Goal: Information Seeking & Learning: Find specific fact

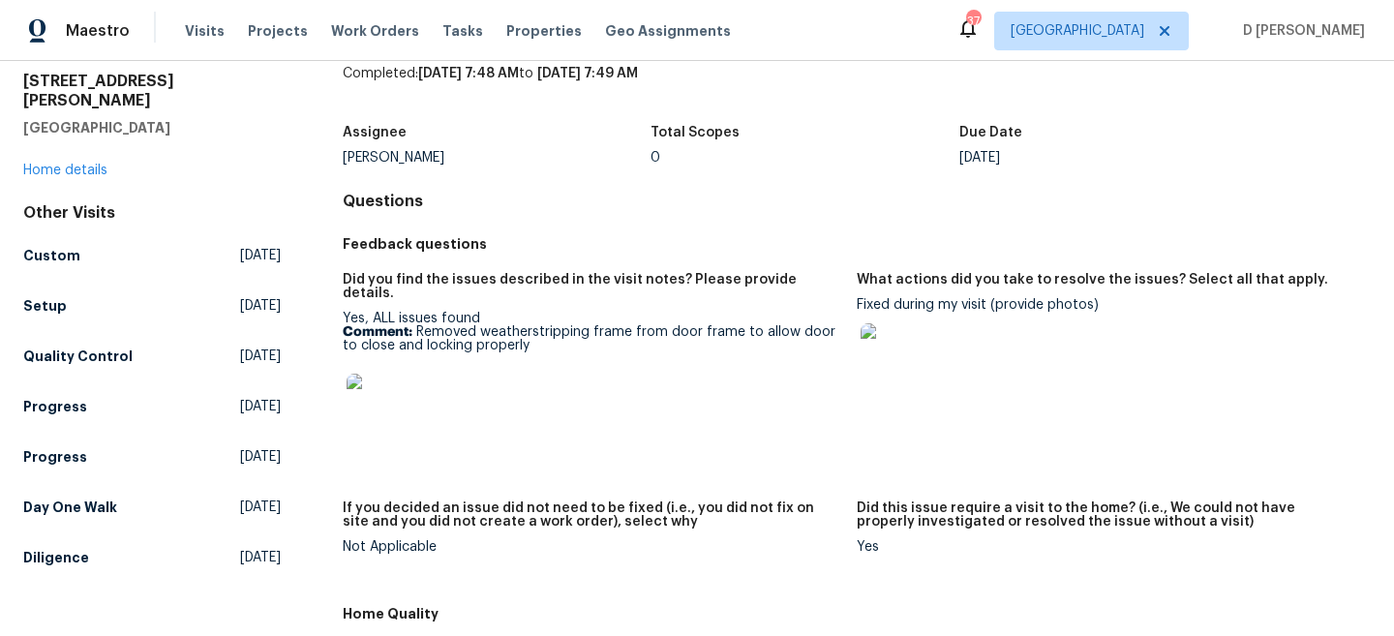
scroll to position [74, 0]
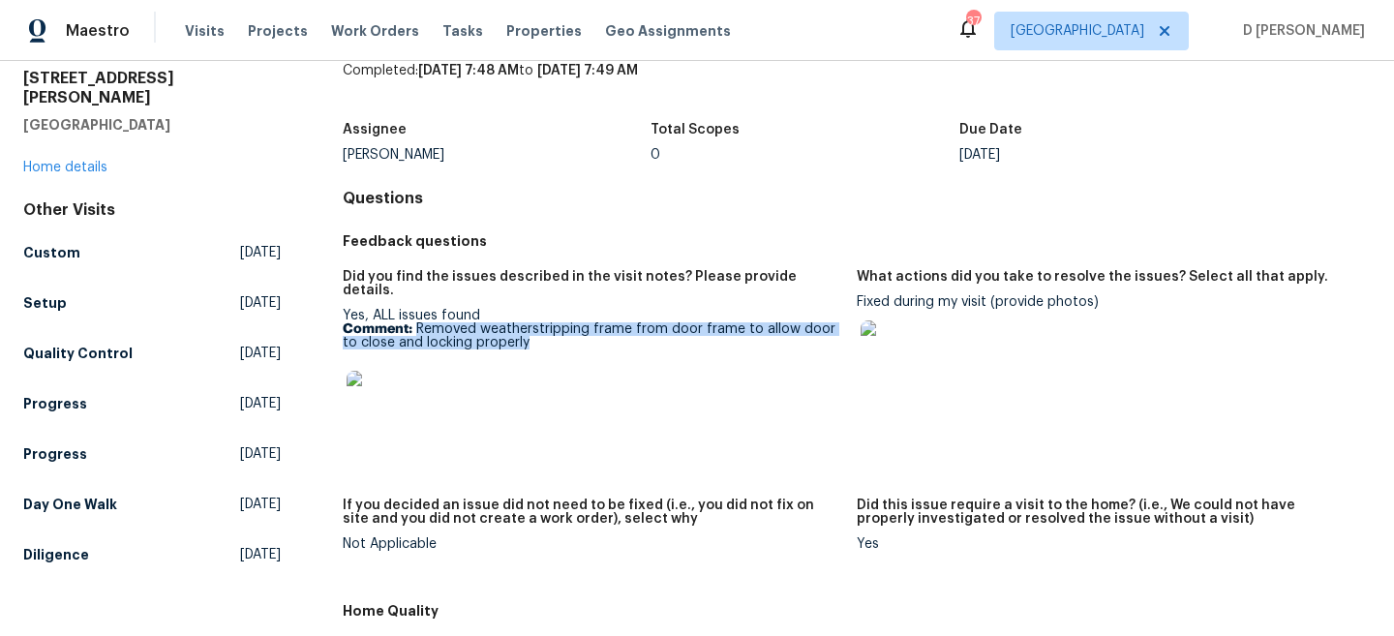
drag, startPoint x: 415, startPoint y: 316, endPoint x: 527, endPoint y: 333, distance: 112.7
click at [527, 333] on p "Comment: Removed weatherstripping frame from door frame to allow door to close …" at bounding box center [592, 335] width 499 height 27
copy p "Removed weatherstripping frame from door frame to allow door to close and locki…"
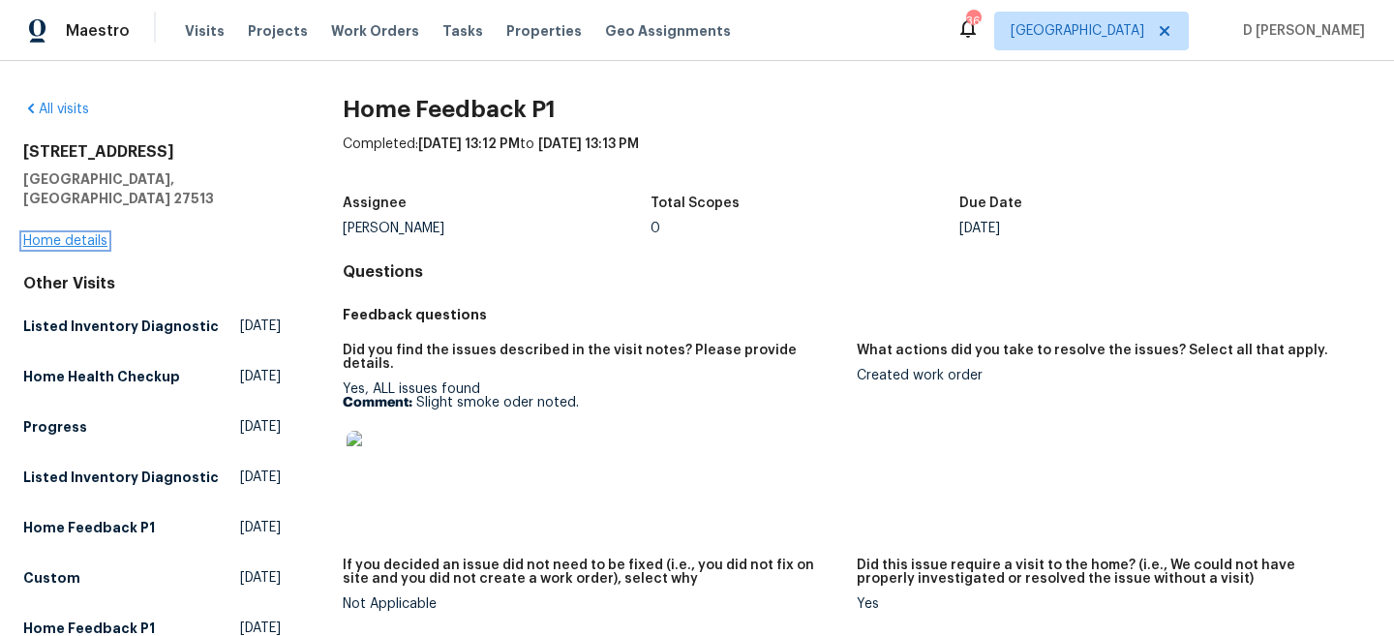
click at [61, 234] on link "Home details" at bounding box center [65, 241] width 84 height 14
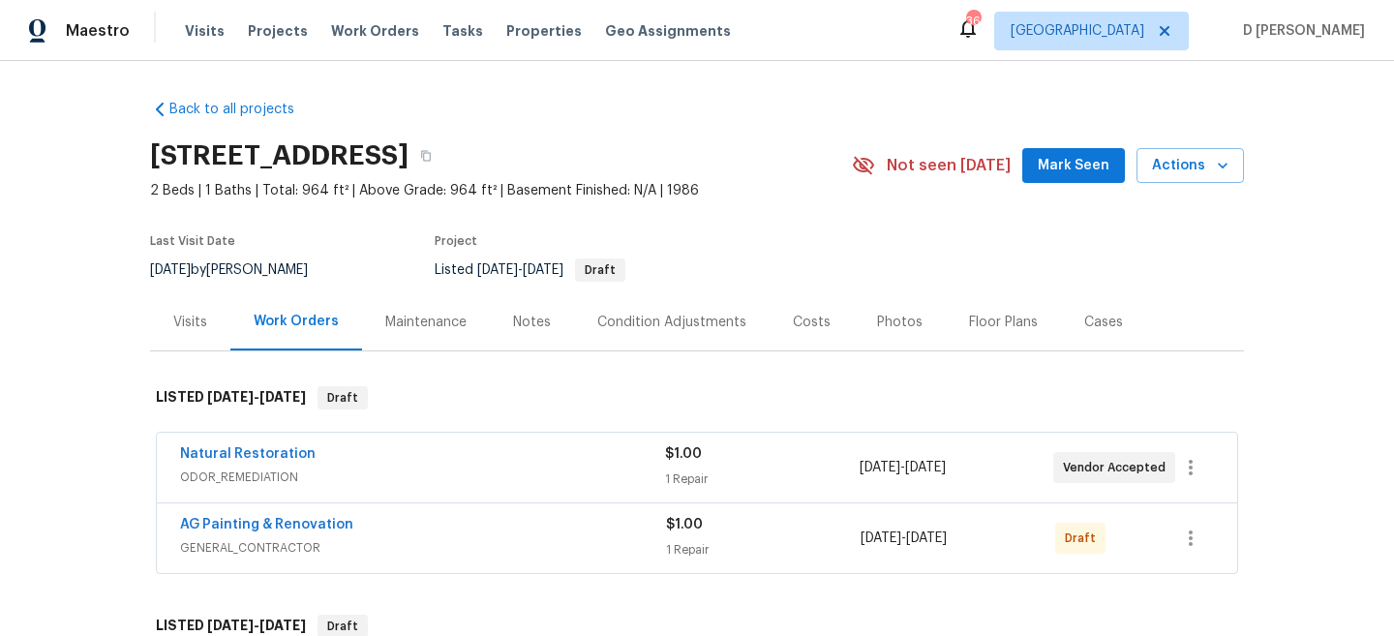
scroll to position [87, 0]
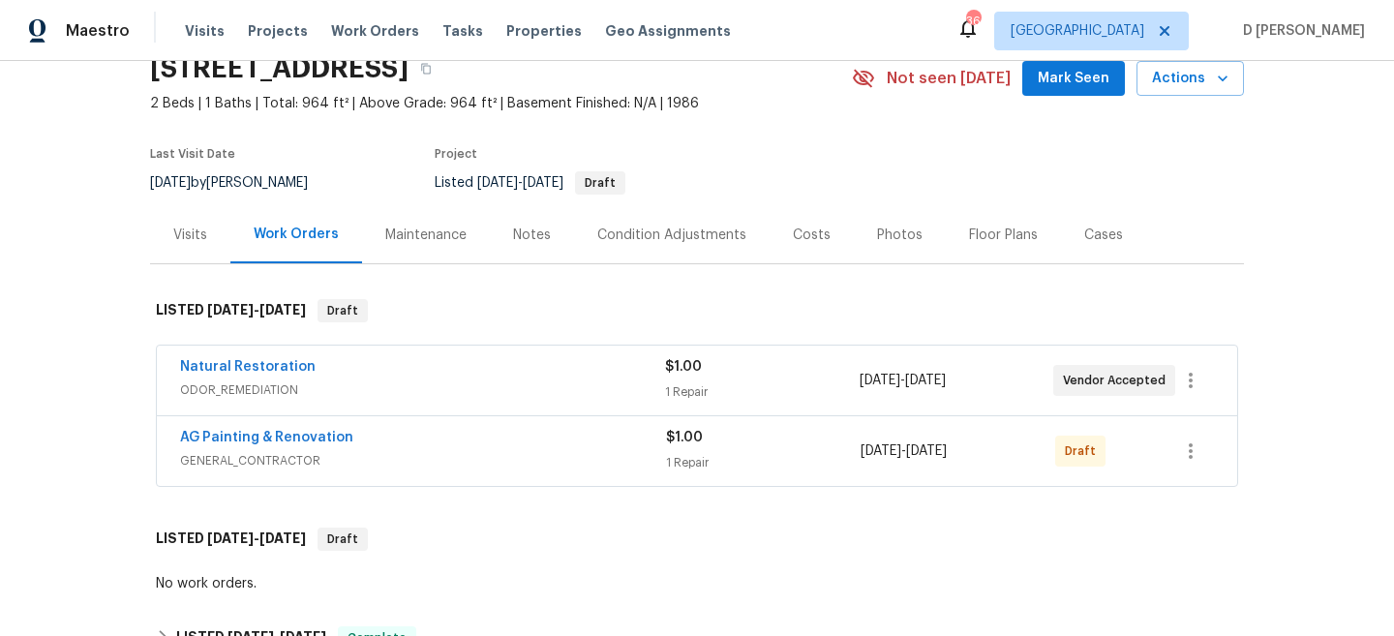
click at [287, 393] on span "ODOR_REMEDIATION" at bounding box center [422, 390] width 485 height 19
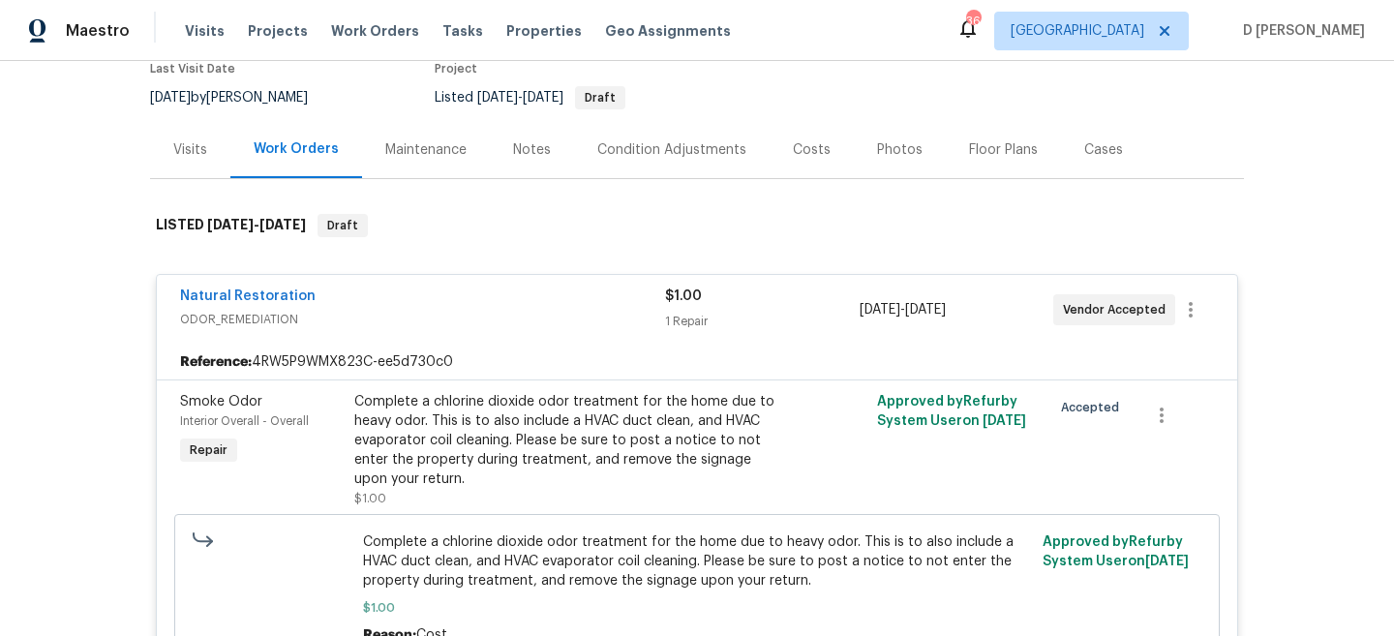
scroll to position [164, 0]
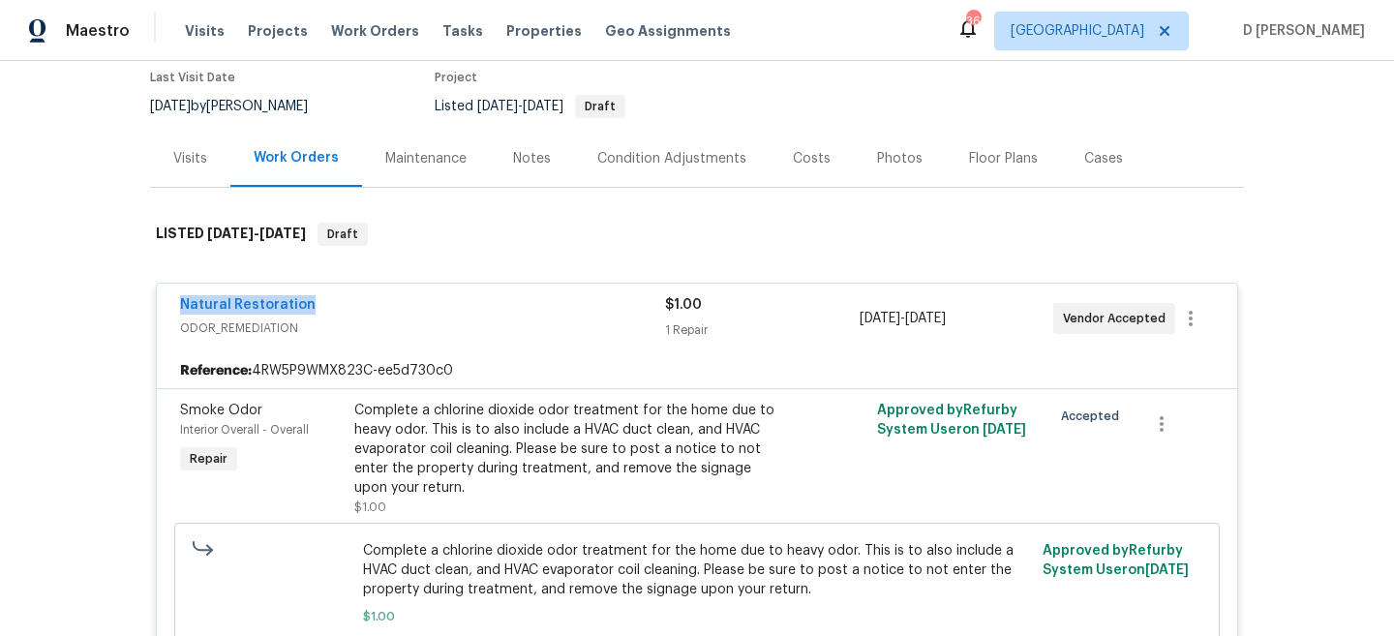
drag, startPoint x: 166, startPoint y: 303, endPoint x: 374, endPoint y: 303, distance: 208.2
click at [374, 303] on div "Natural Restoration ODOR_REMEDIATION $1.00 1 Repair [DATE] - [DATE] Vendor Acce…" at bounding box center [697, 319] width 1081 height 70
copy link "Natural Restoration"
